Goal: Task Accomplishment & Management: Manage account settings

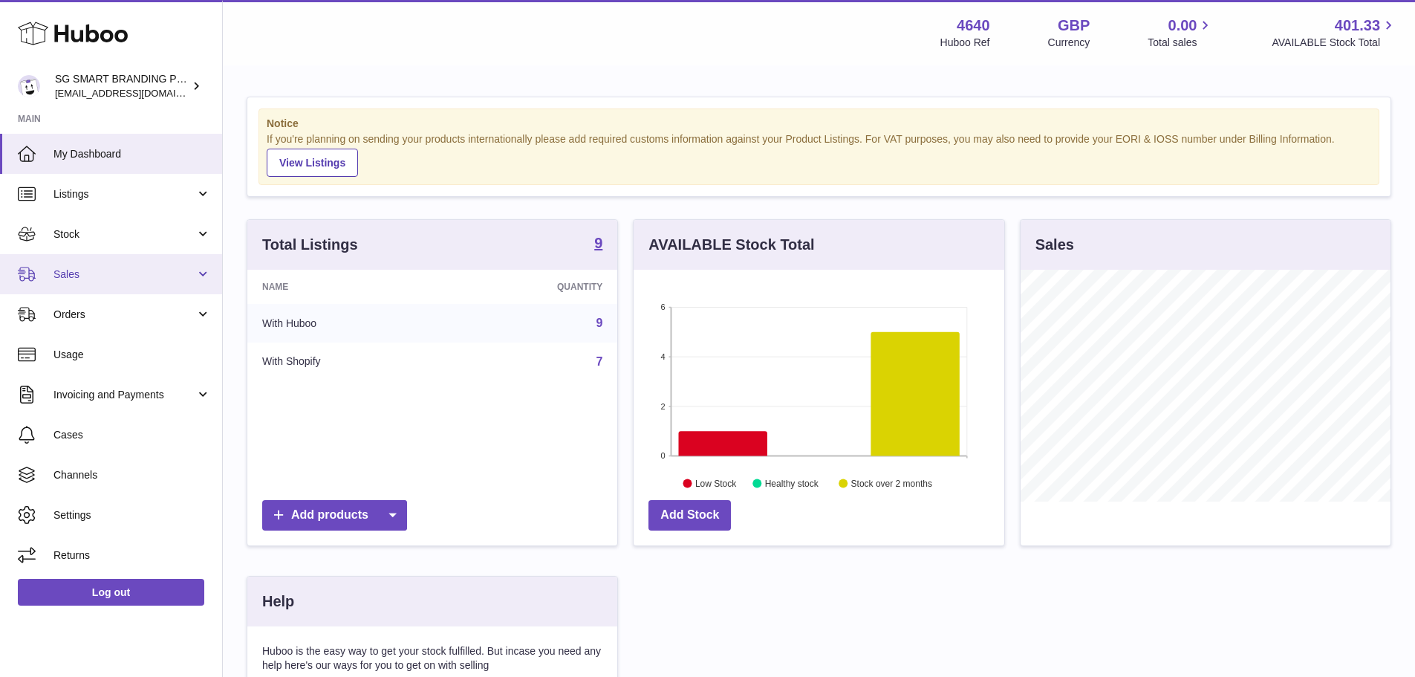
scroll to position [232, 371]
click at [149, 277] on span "Sales" at bounding box center [124, 274] width 142 height 14
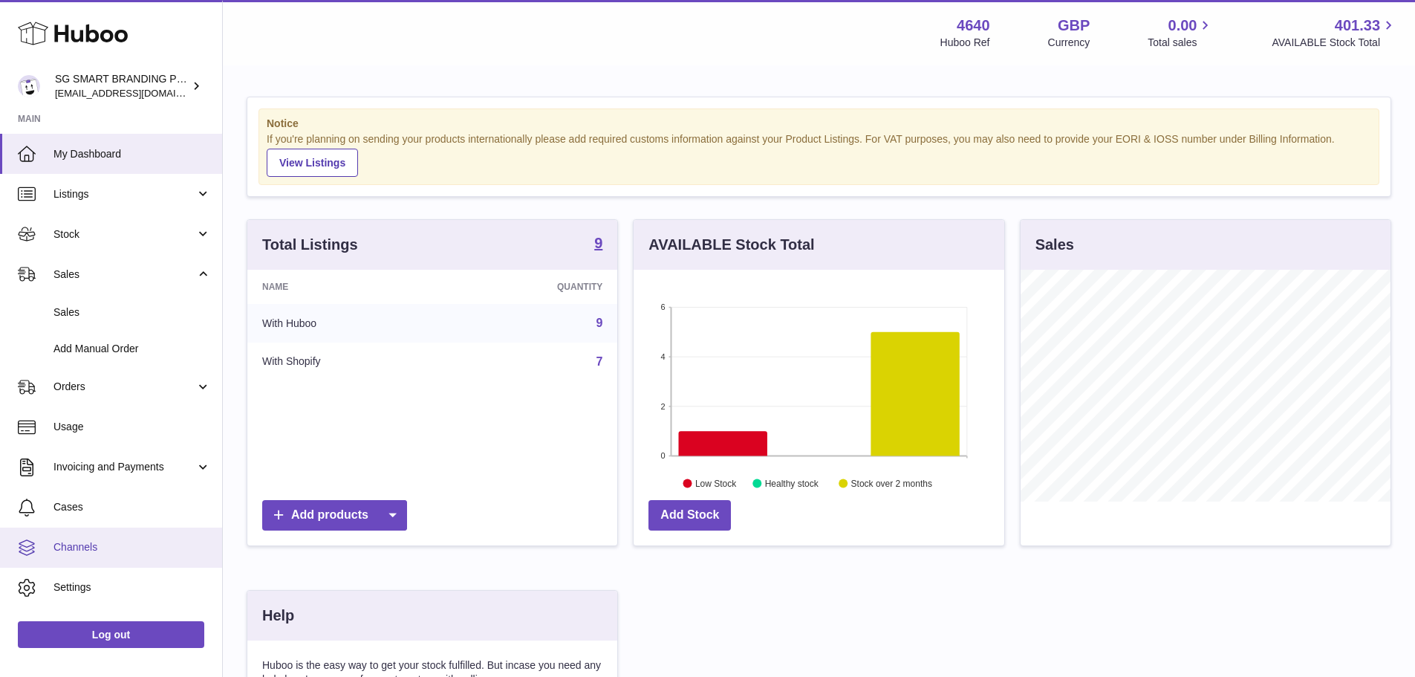
click at [119, 547] on span "Channels" at bounding box center [132, 547] width 158 height 14
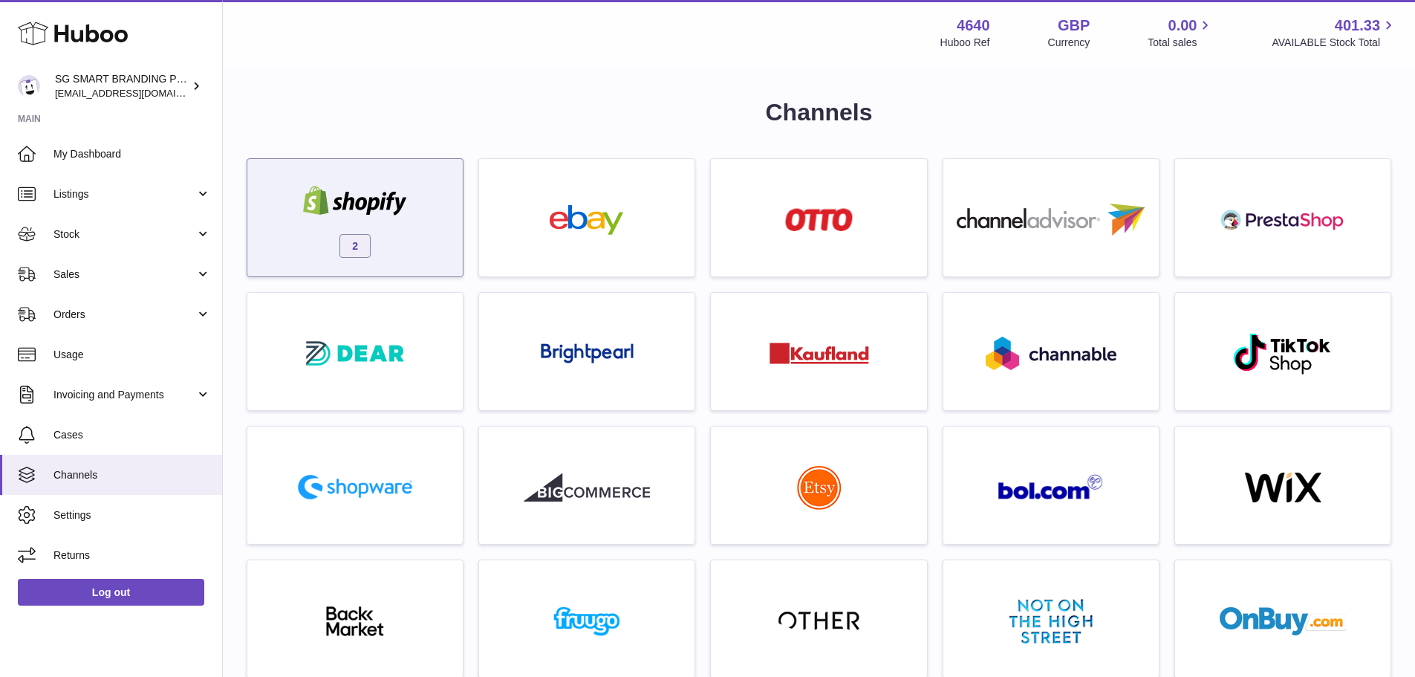
click at [397, 220] on div "2" at bounding box center [355, 221] width 201 height 95
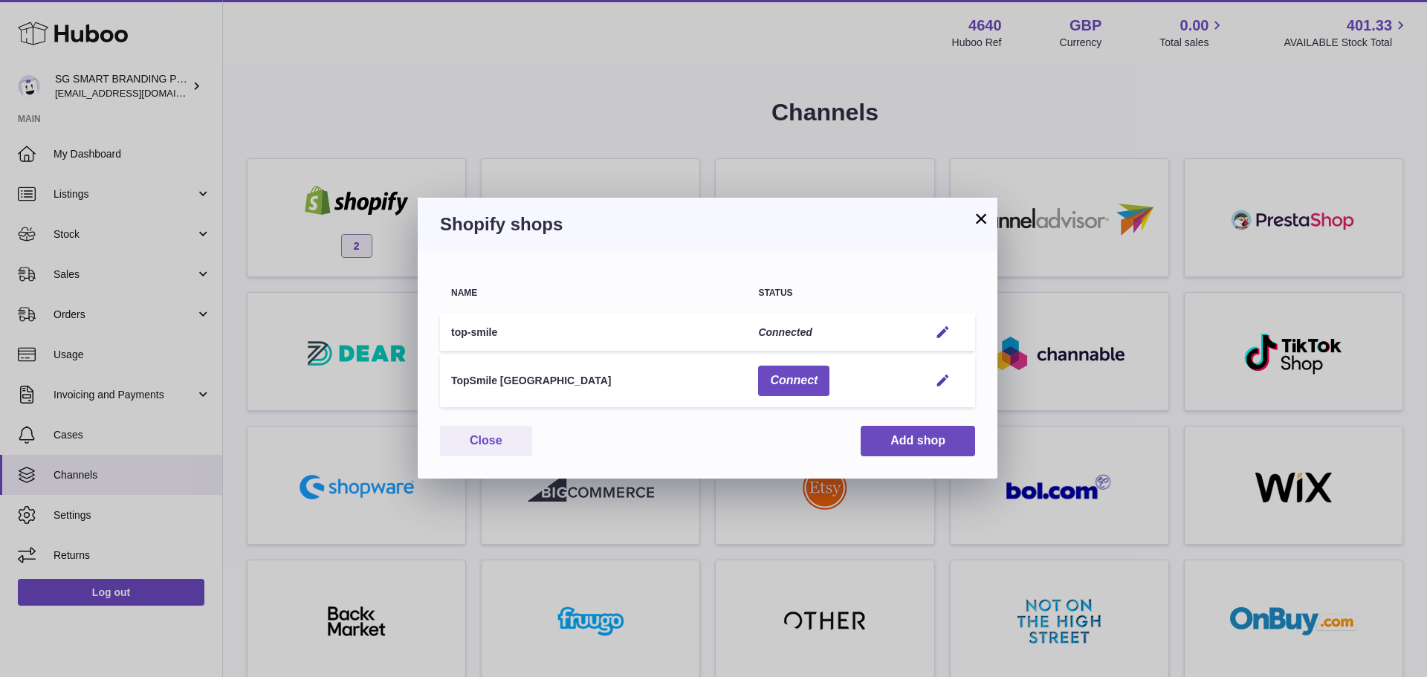
click at [978, 225] on button "×" at bounding box center [981, 219] width 18 height 18
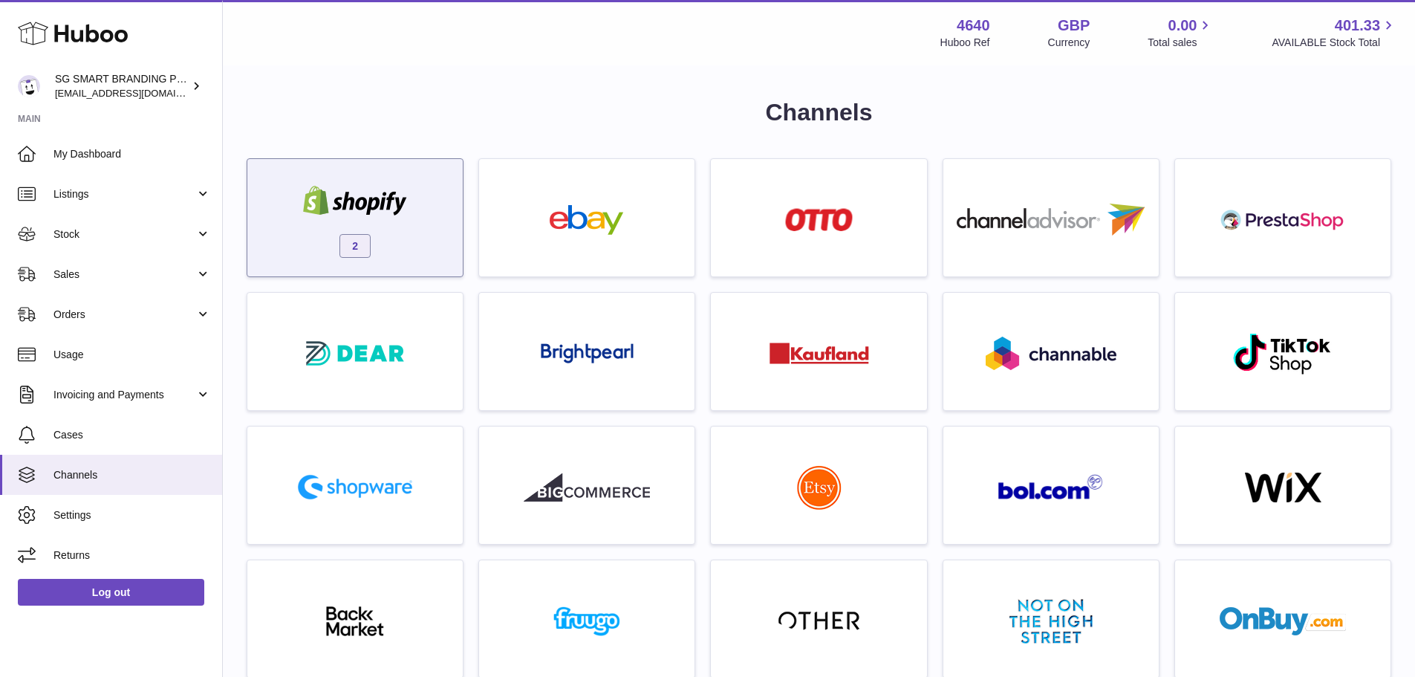
click at [343, 195] on img at bounding box center [355, 201] width 126 height 30
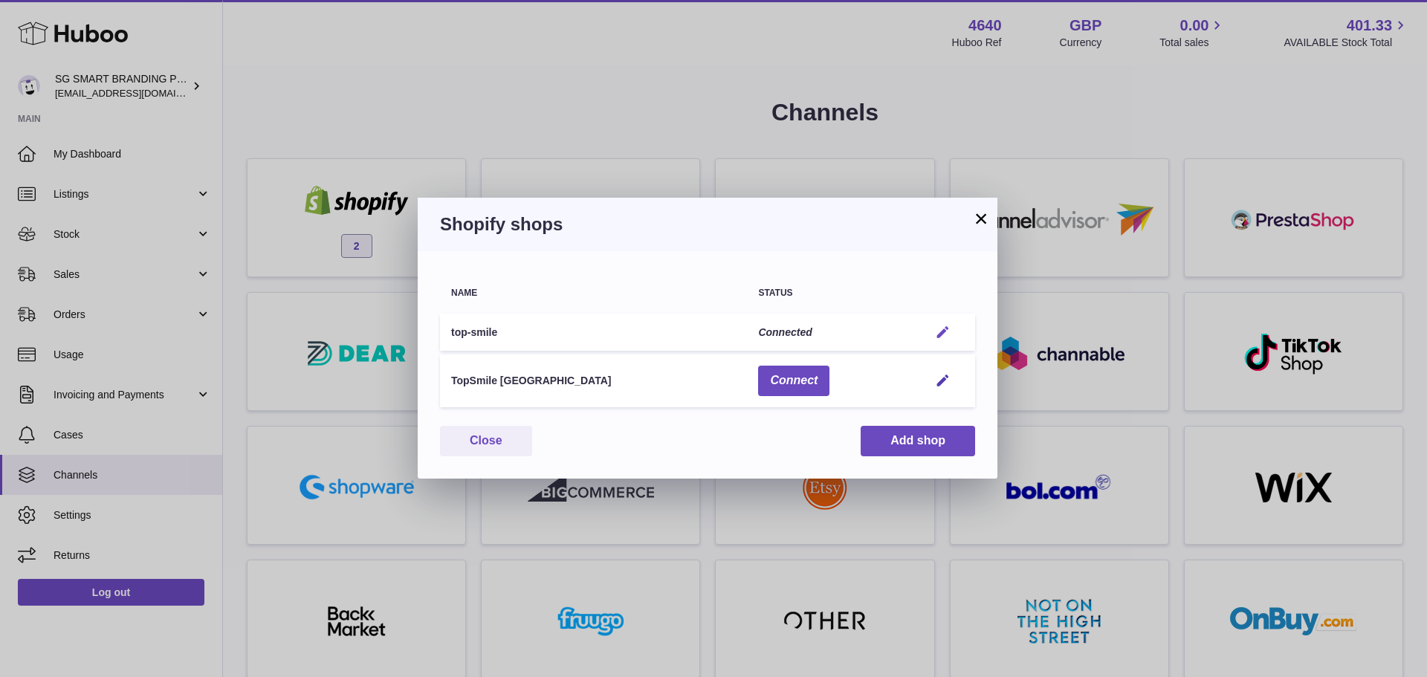
click at [940, 333] on em "button" at bounding box center [943, 333] width 16 height 16
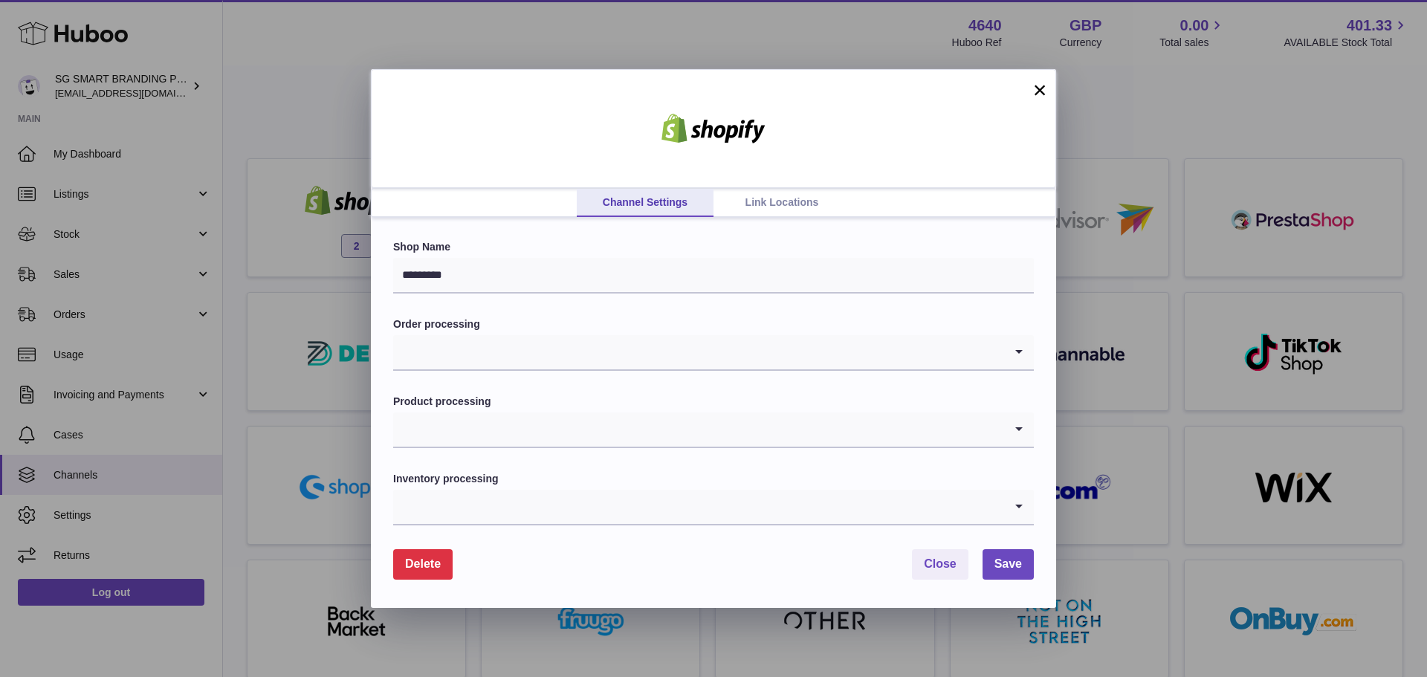
click at [778, 206] on link "Link Locations" at bounding box center [781, 203] width 137 height 28
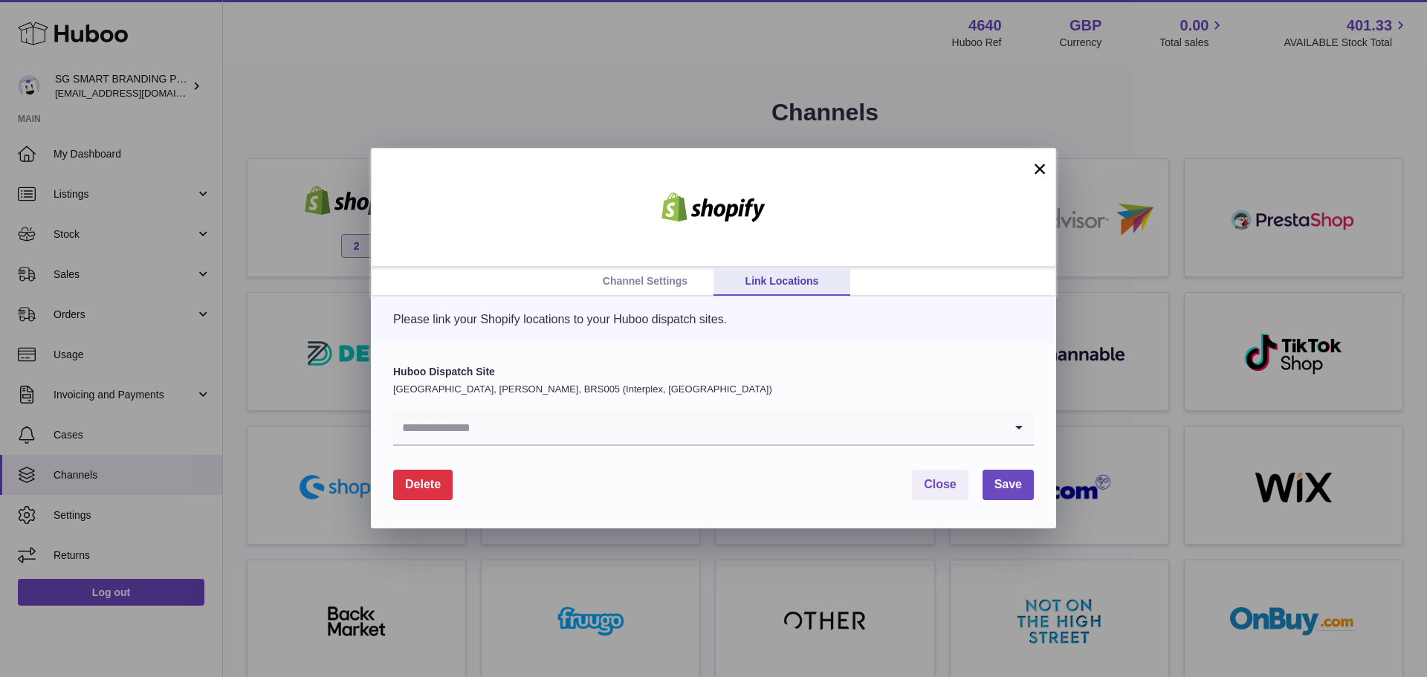
click at [665, 278] on link "Channel Settings" at bounding box center [645, 281] width 137 height 28
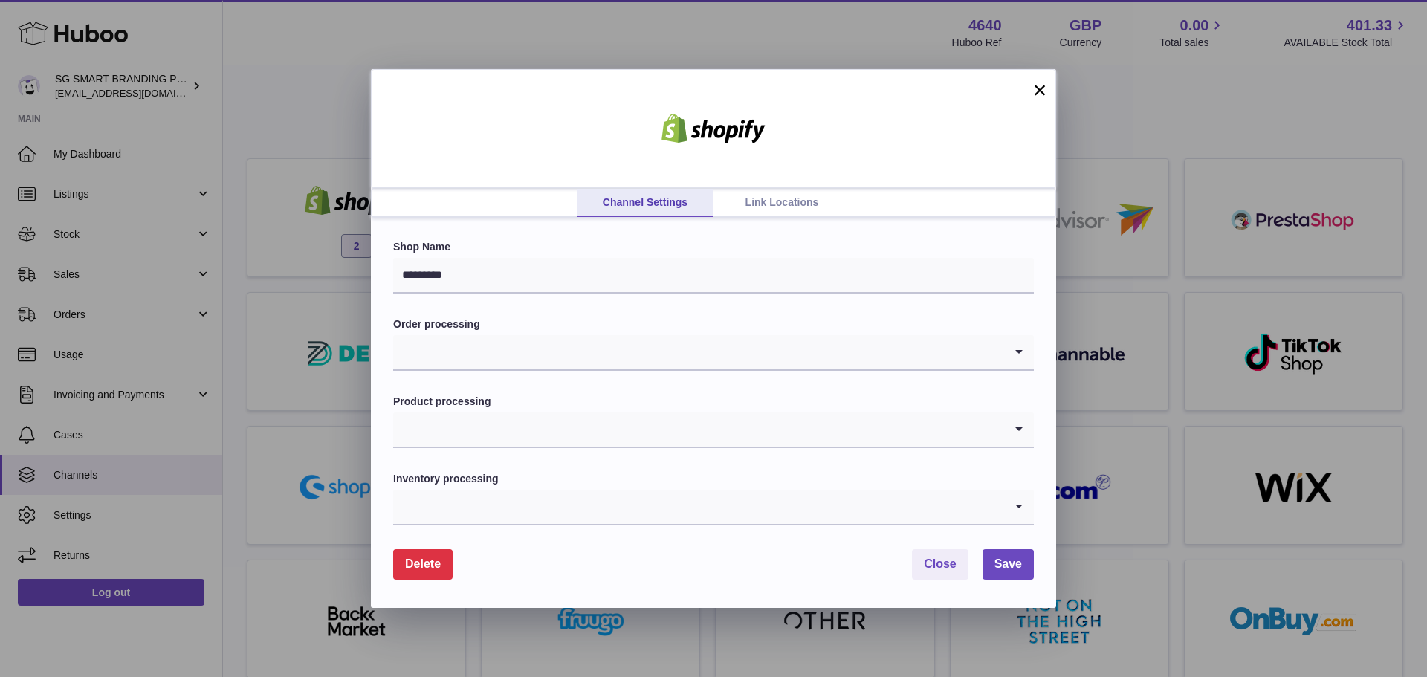
click at [1036, 89] on button "×" at bounding box center [1039, 90] width 18 height 18
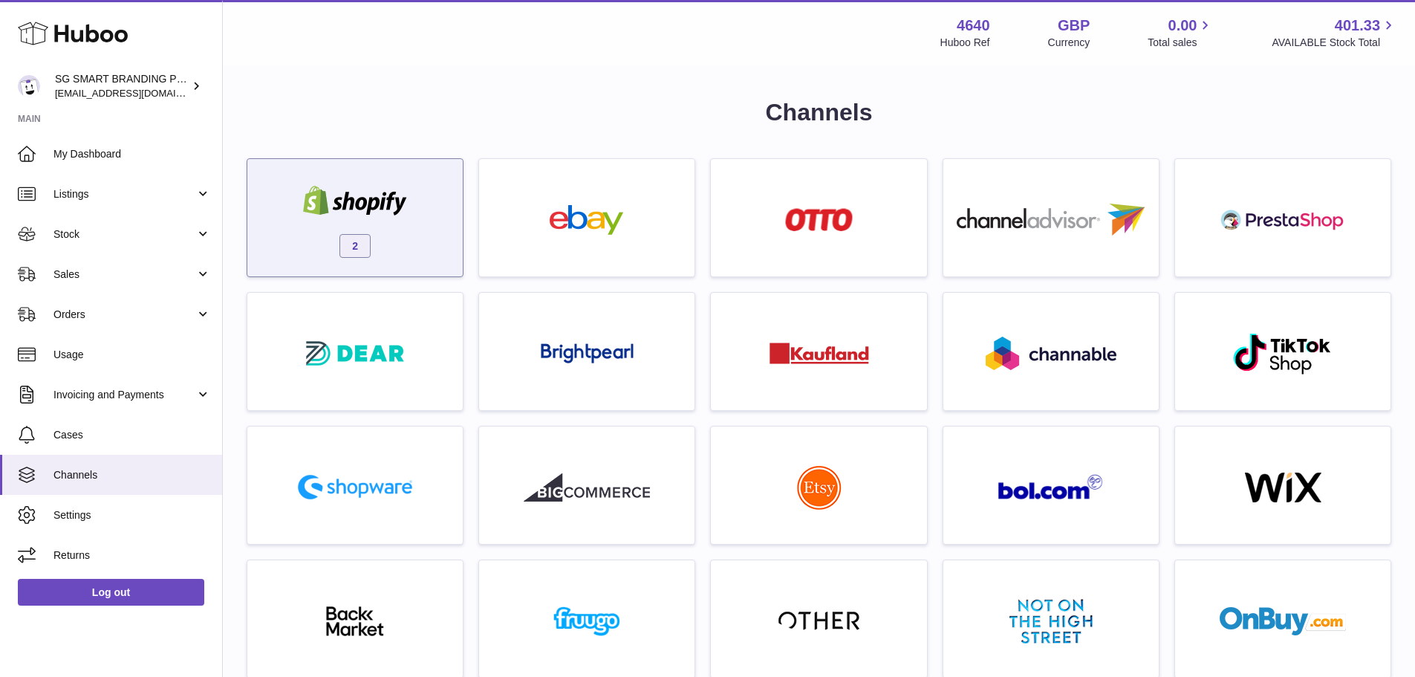
click at [397, 236] on div "2" at bounding box center [355, 221] width 201 height 95
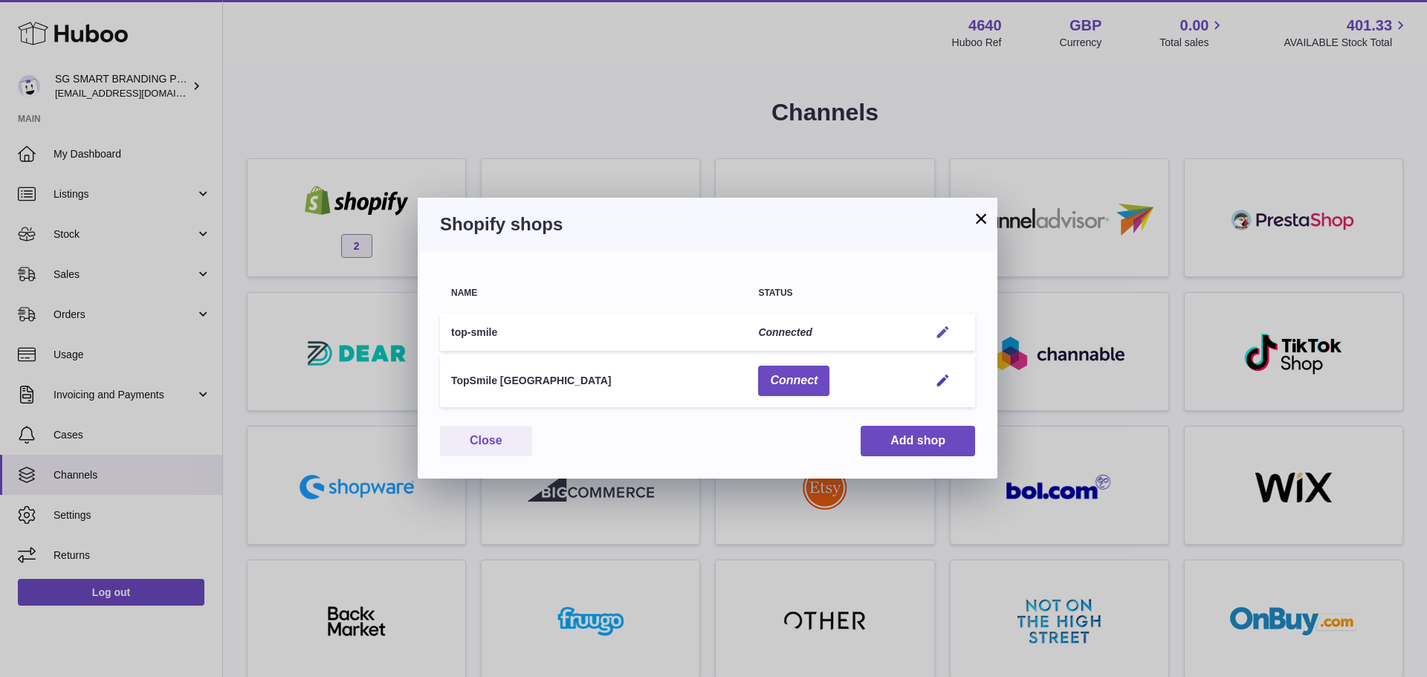
click at [942, 334] on em "button" at bounding box center [943, 333] width 16 height 16
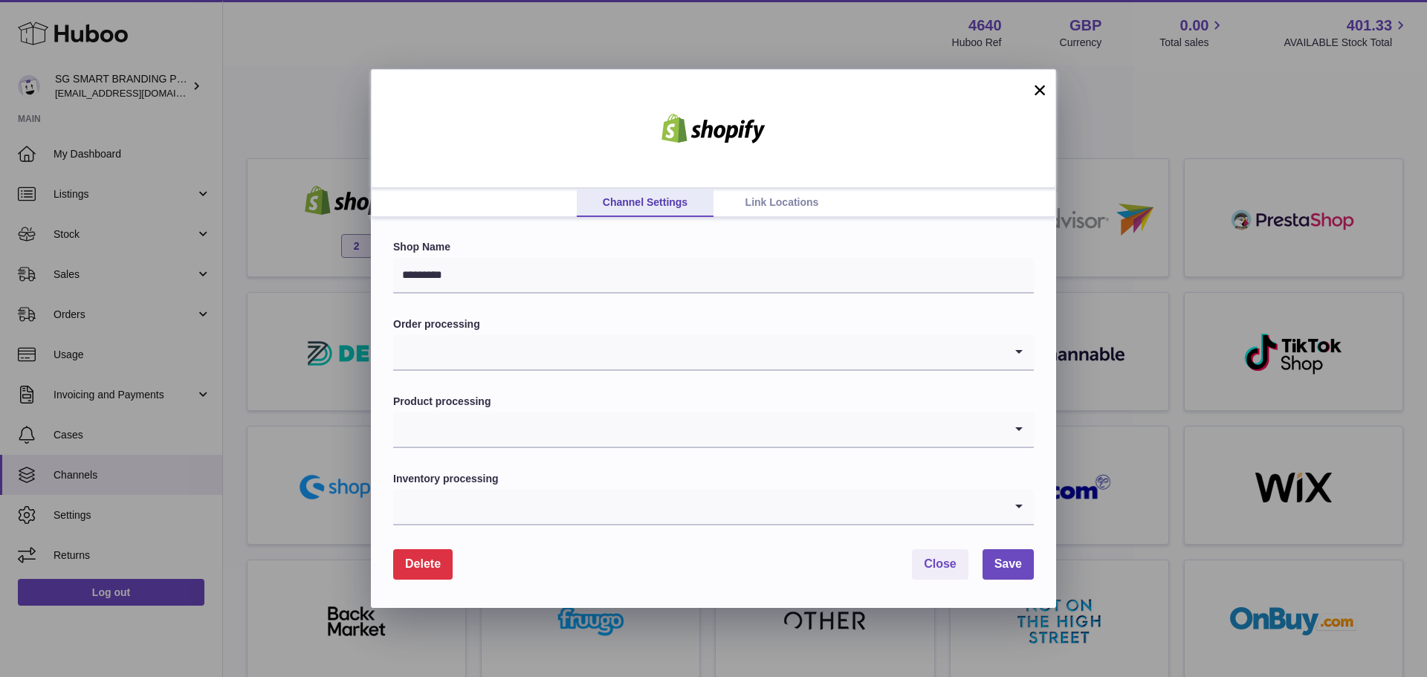
click at [756, 189] on link "Link Locations" at bounding box center [781, 203] width 137 height 28
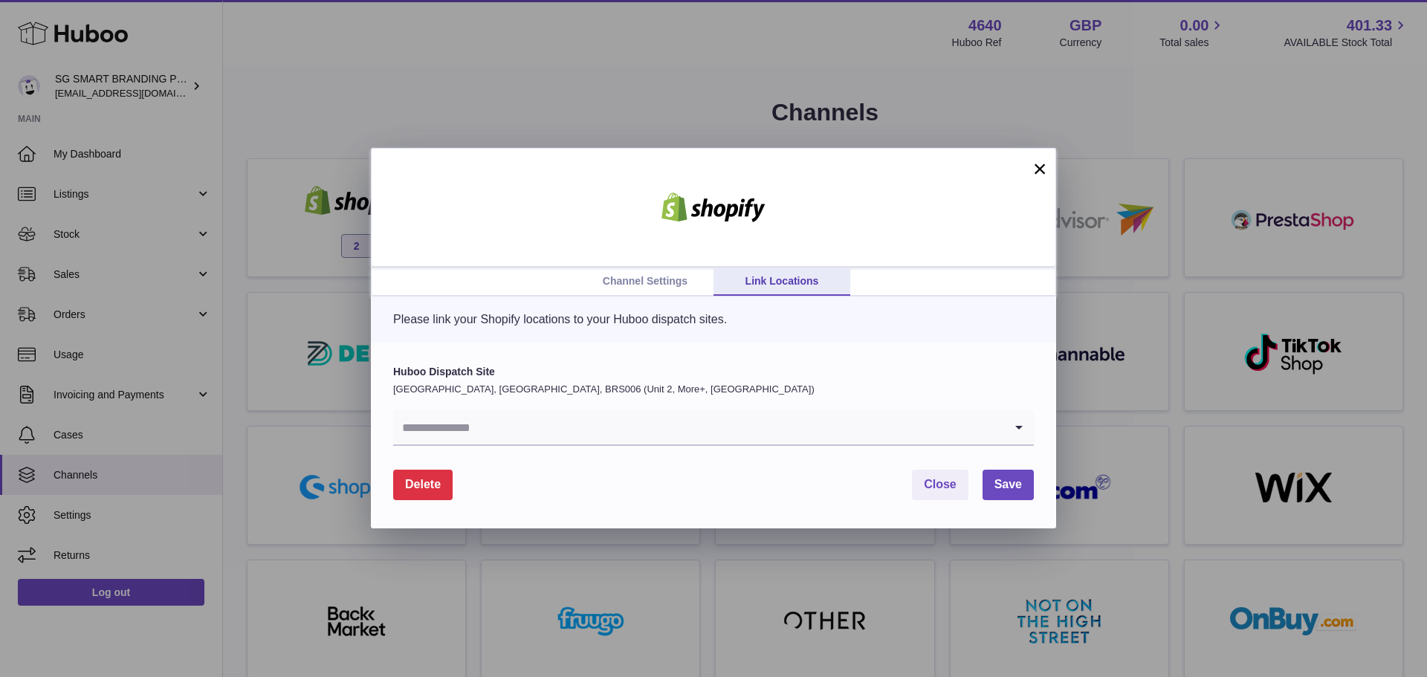
click at [710, 409] on div "Huboo Dispatch Site [GEOGRAPHIC_DATA], [GEOGRAPHIC_DATA], BRS006 (Unit 2, More+…" at bounding box center [713, 405] width 640 height 81
click at [699, 429] on input "Search for option" at bounding box center [698, 427] width 611 height 34
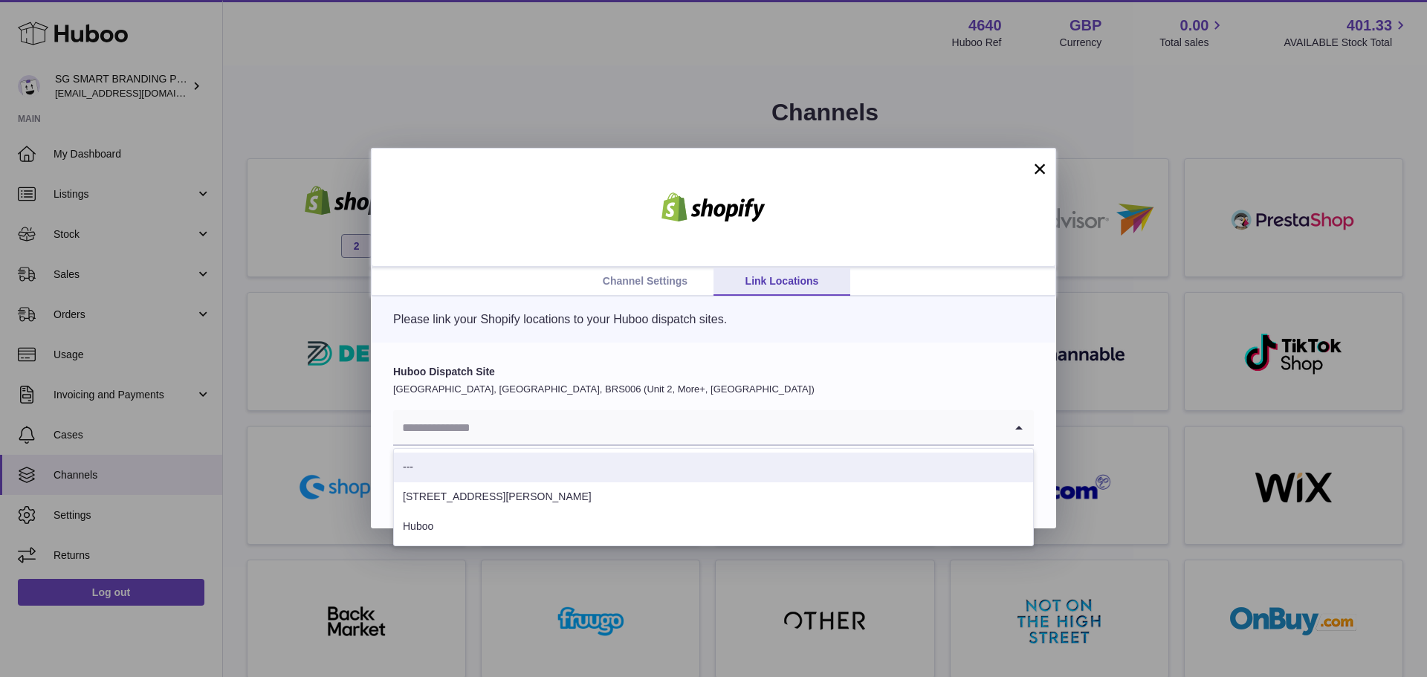
click at [596, 412] on input "Search for option" at bounding box center [698, 427] width 611 height 34
click at [610, 395] on p "[GEOGRAPHIC_DATA], [GEOGRAPHIC_DATA], BRS006 (Unit 2, More+, [GEOGRAPHIC_DATA])" at bounding box center [713, 389] width 640 height 13
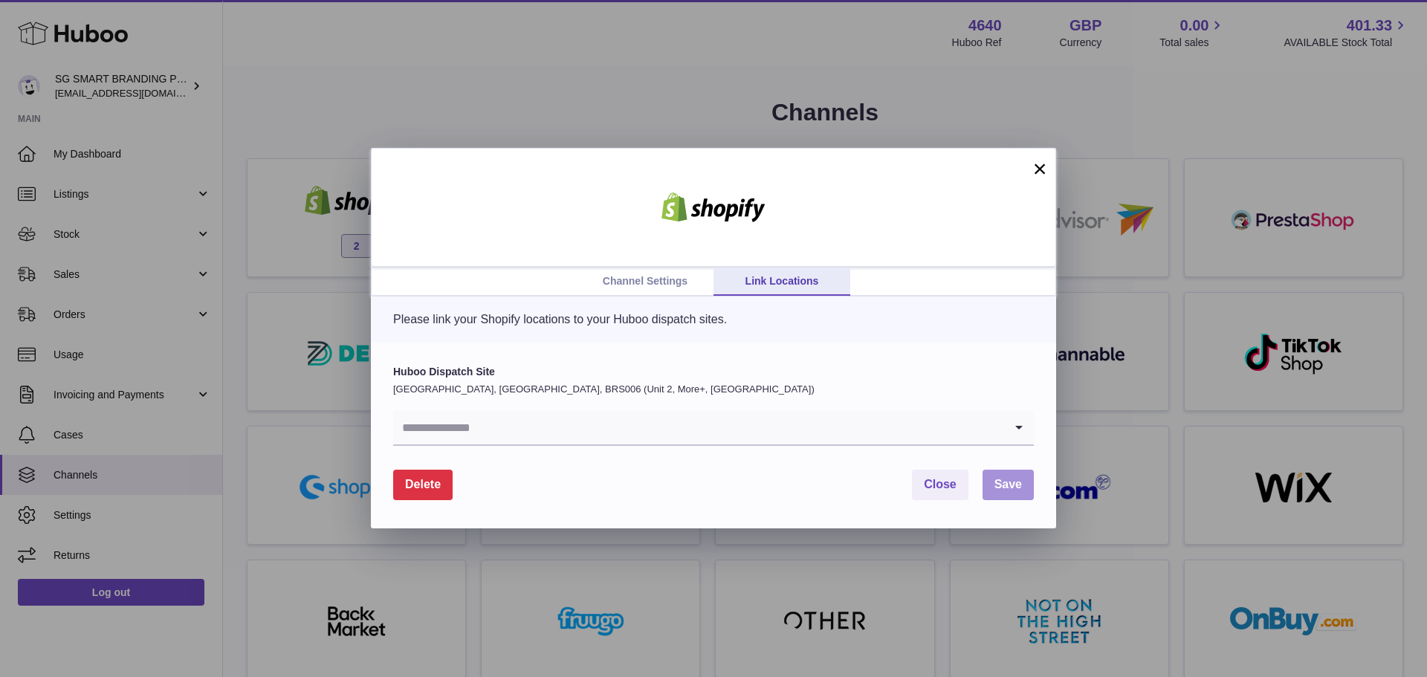
click at [990, 473] on button "Save" at bounding box center [1007, 485] width 51 height 30
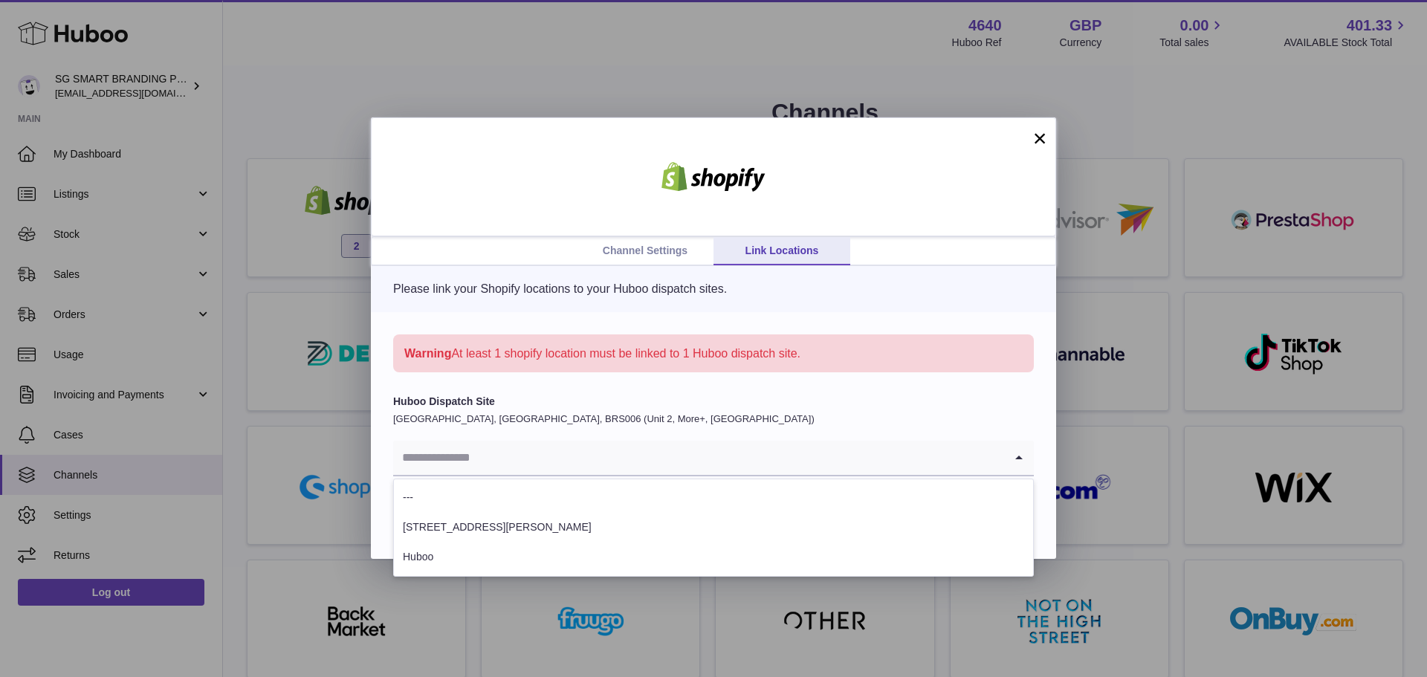
click at [767, 451] on input "Search for option" at bounding box center [698, 458] width 611 height 34
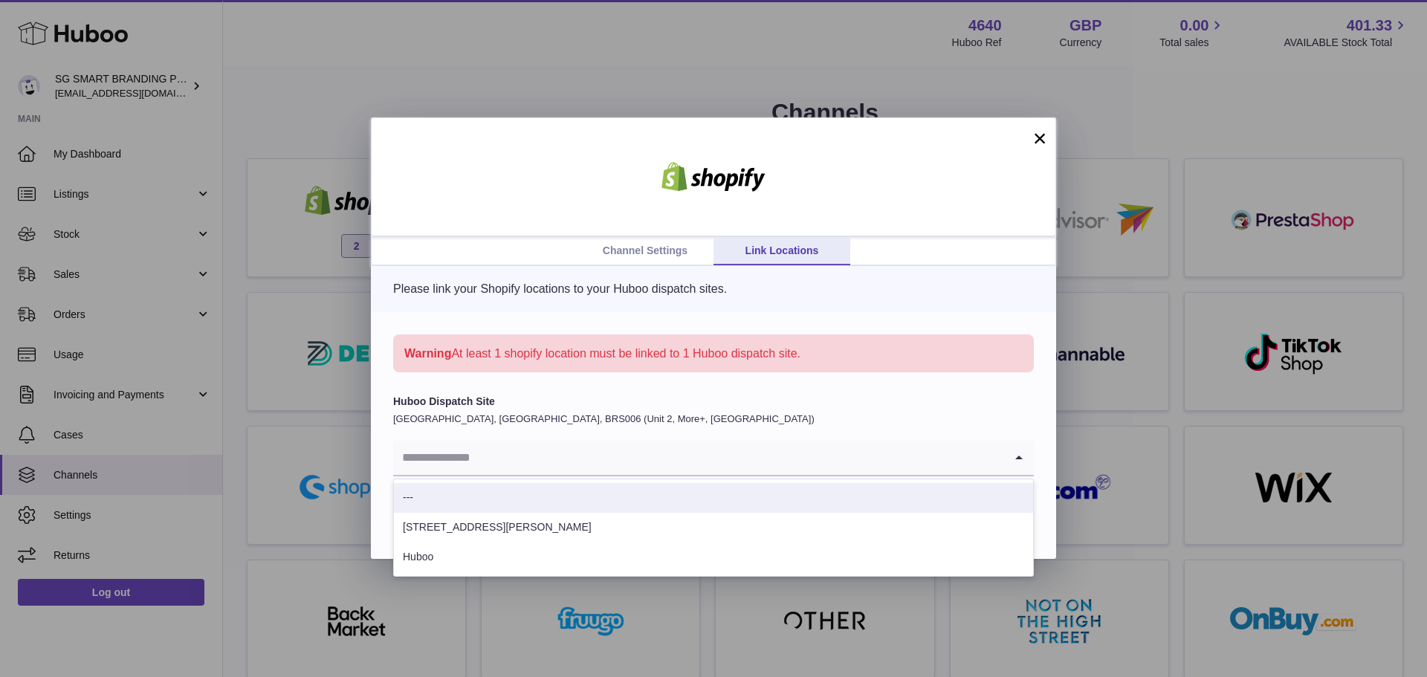
click at [938, 322] on div "× Please link your Shopify locations to your Huboo dispatch sites. Warning At l…" at bounding box center [713, 412] width 685 height 292
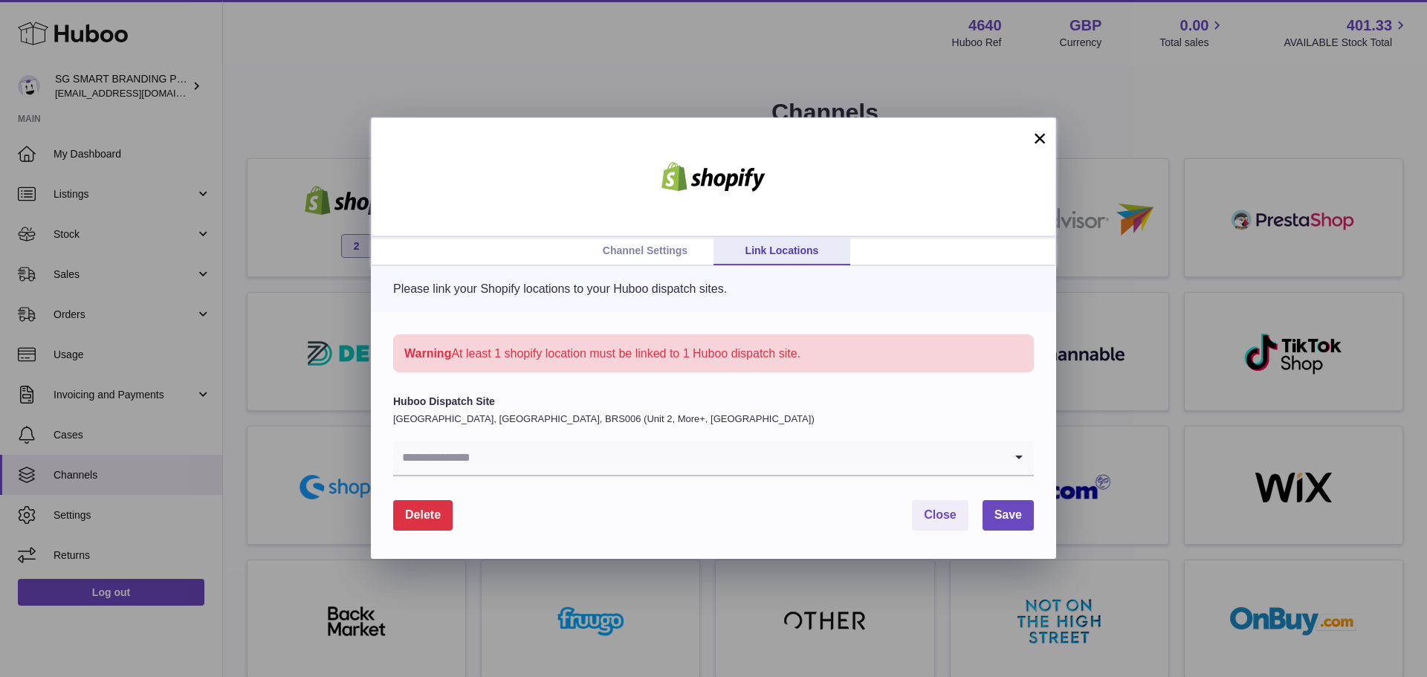
click at [614, 460] on input "Search for option" at bounding box center [698, 458] width 611 height 34
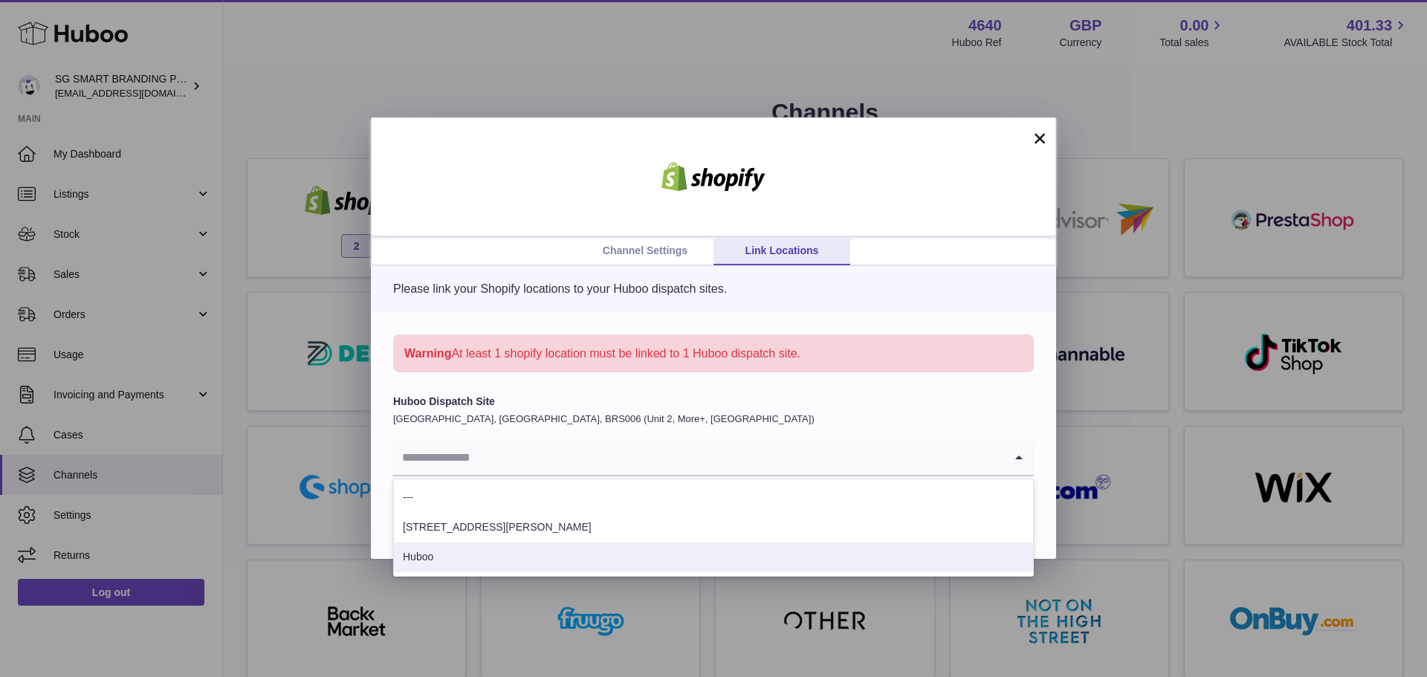
click at [608, 551] on li "Huboo" at bounding box center [713, 557] width 639 height 30
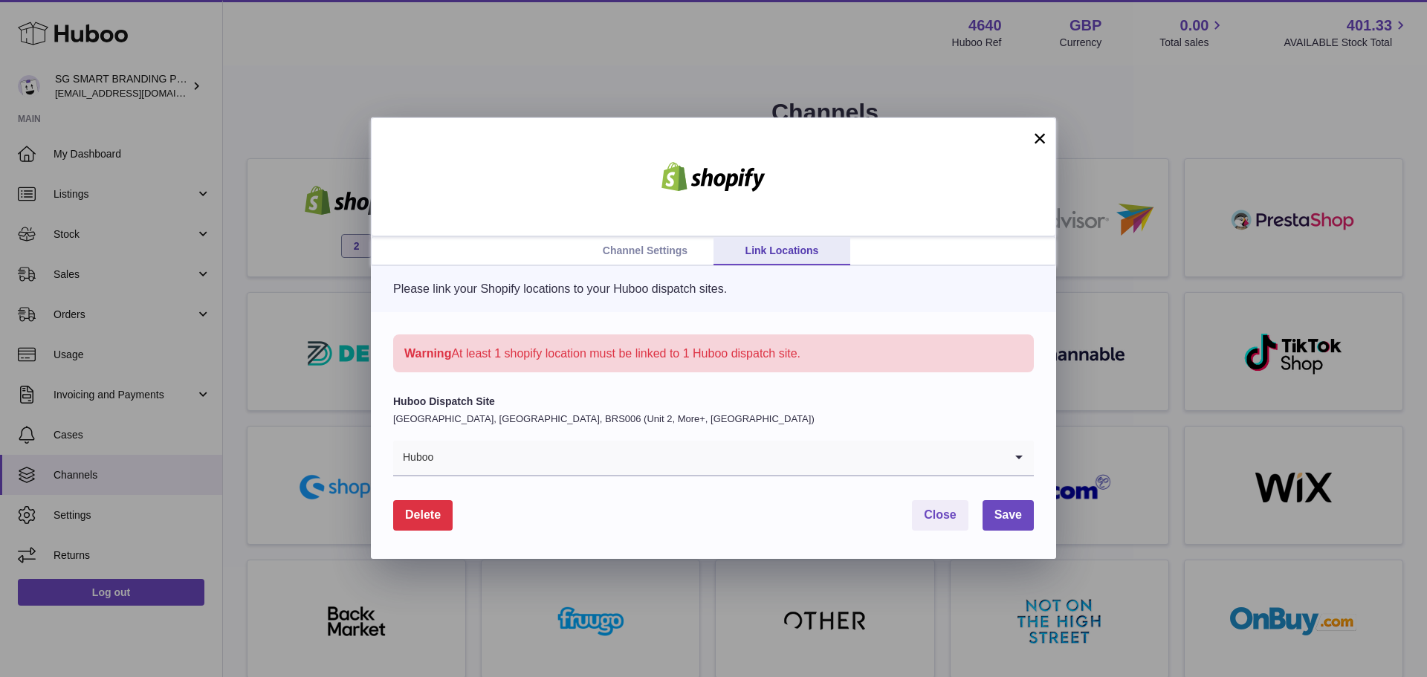
click at [955, 453] on input "Search for option" at bounding box center [719, 458] width 570 height 34
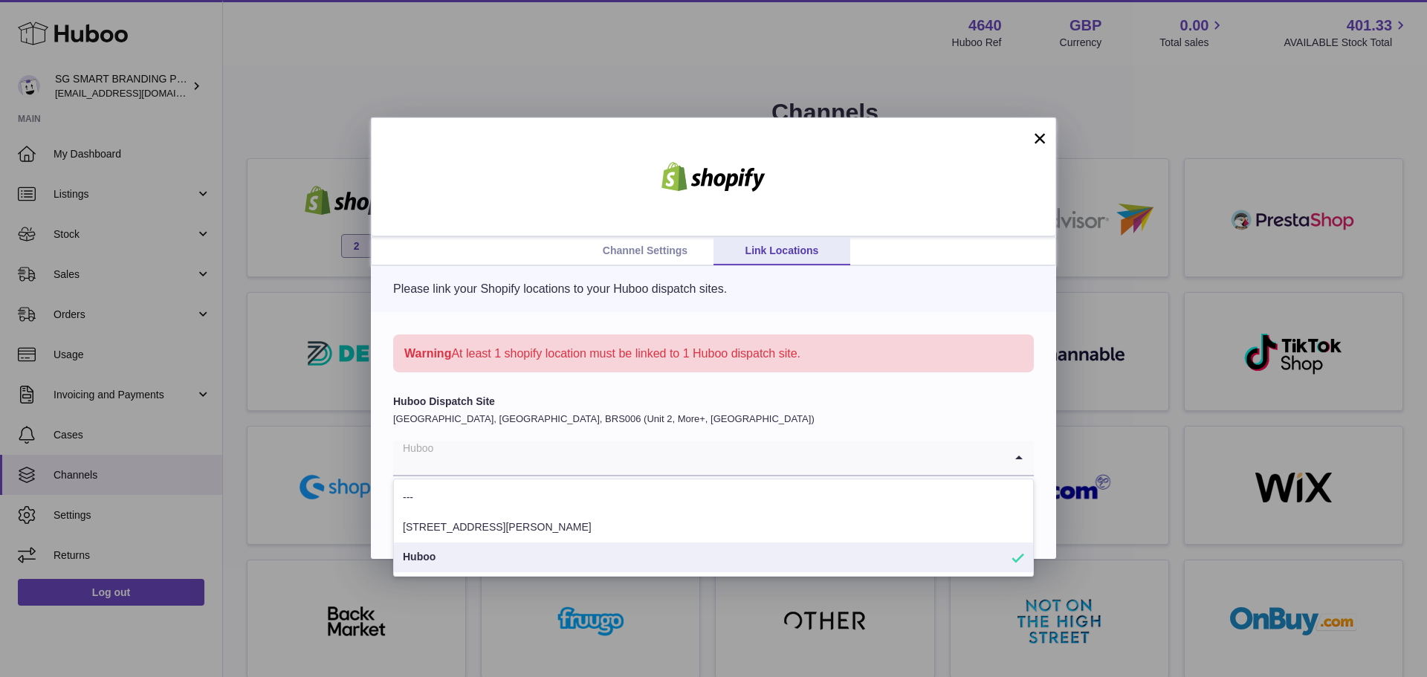
click at [918, 554] on li "Huboo" at bounding box center [713, 557] width 639 height 30
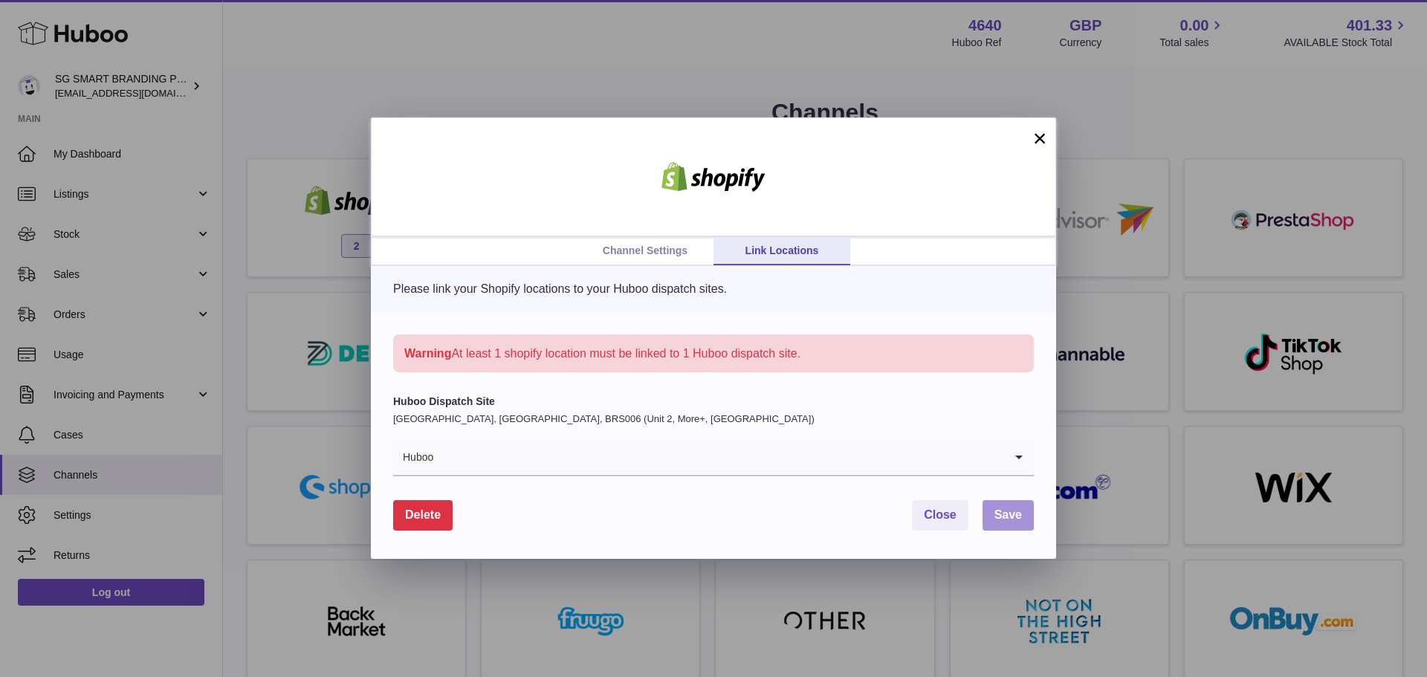
click at [1004, 513] on span "Save" at bounding box center [1007, 514] width 27 height 13
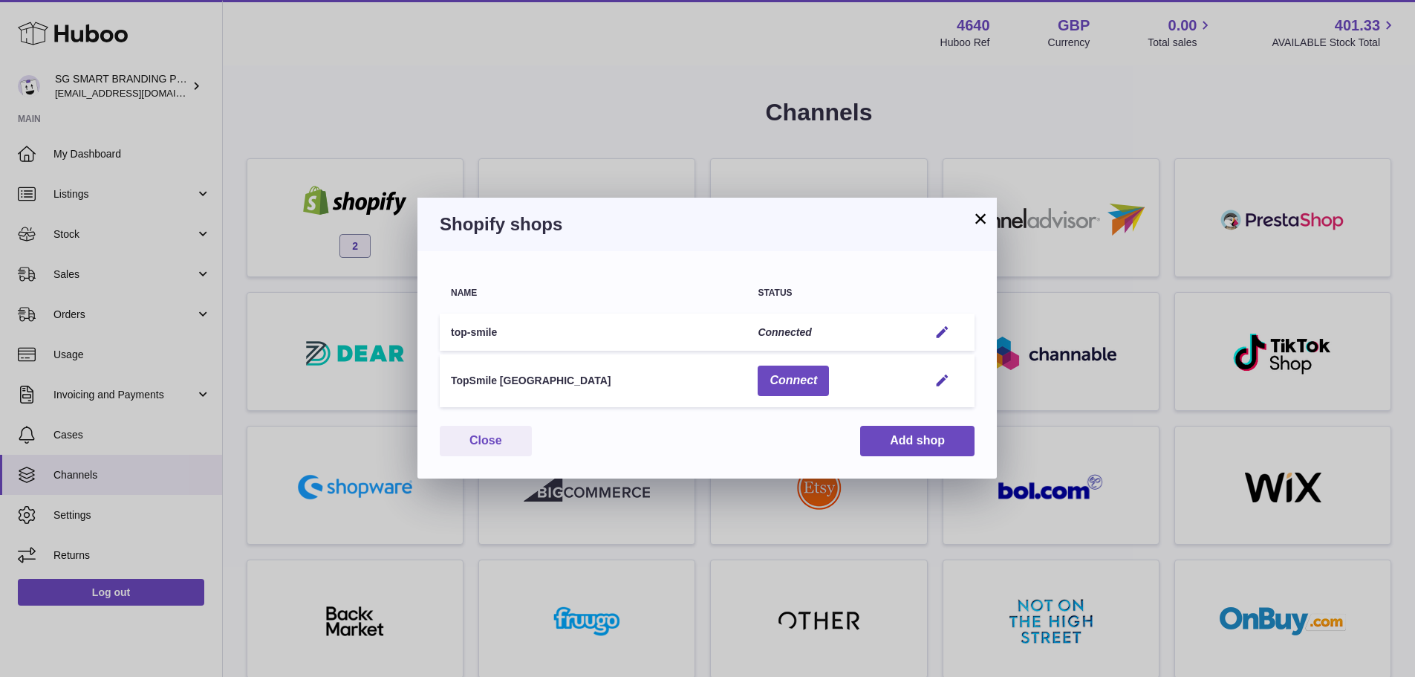
click at [982, 220] on button "×" at bounding box center [981, 219] width 18 height 18
